Goal: Use online tool/utility: Use online tool/utility

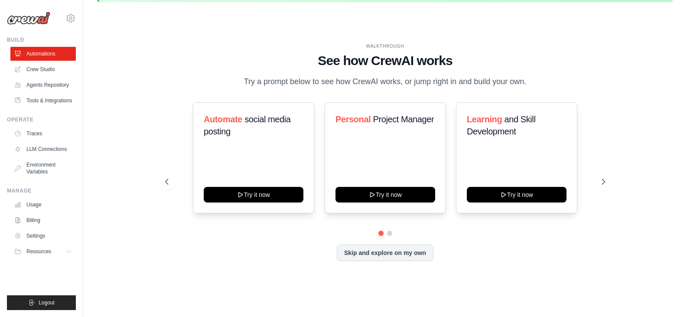
scroll to position [30, 0]
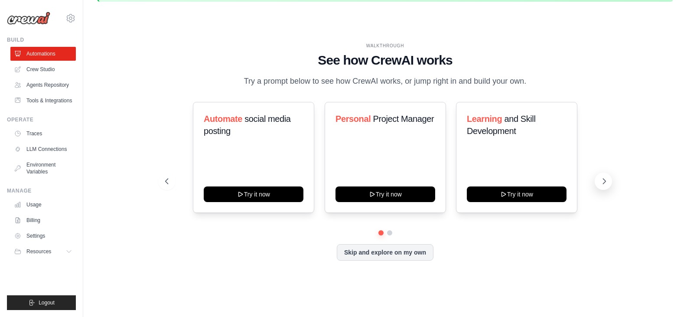
click at [601, 181] on icon at bounding box center [604, 181] width 9 height 9
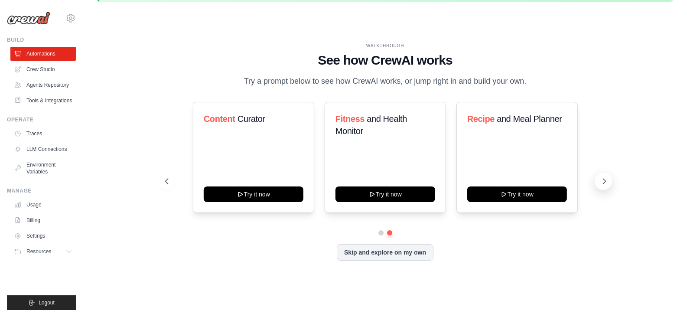
click at [601, 181] on icon at bounding box center [604, 181] width 9 height 9
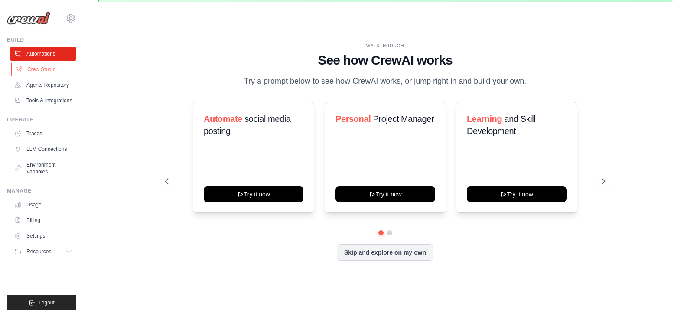
click at [46, 65] on link "Crew Studio" at bounding box center [43, 69] width 65 height 14
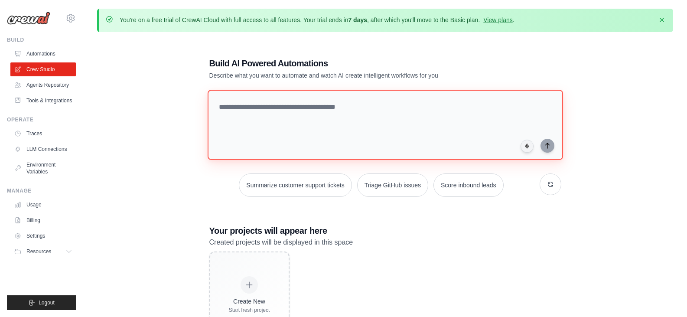
click at [308, 106] on textarea at bounding box center [385, 125] width 356 height 70
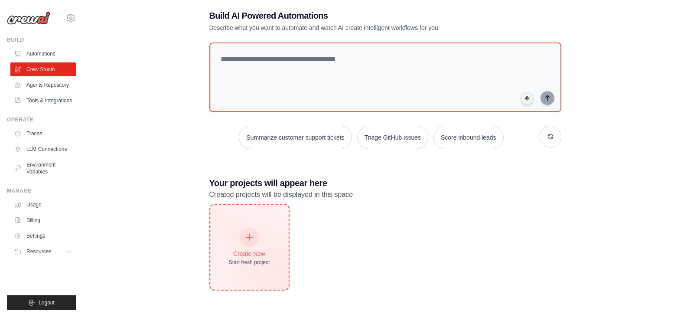
click at [244, 227] on div "Create New Start fresh project" at bounding box center [249, 247] width 78 height 85
